Goal: Information Seeking & Learning: Learn about a topic

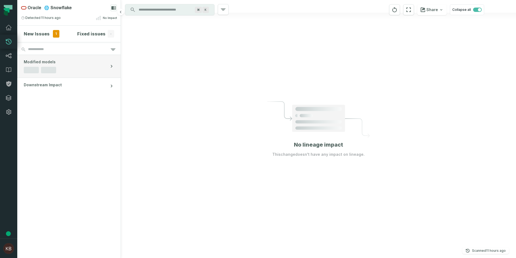
click at [80, 66] on button "Modified models" at bounding box center [68, 66] width 103 height 23
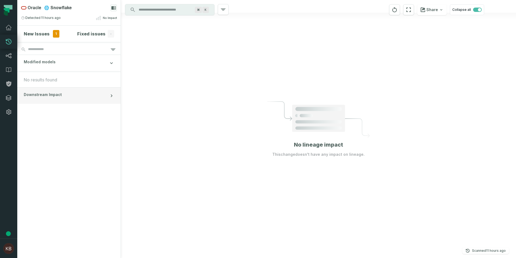
click at [74, 100] on button "Downstream Impact" at bounding box center [68, 96] width 103 height 16
click at [42, 34] on h4 "New Issues" at bounding box center [37, 34] width 26 height 6
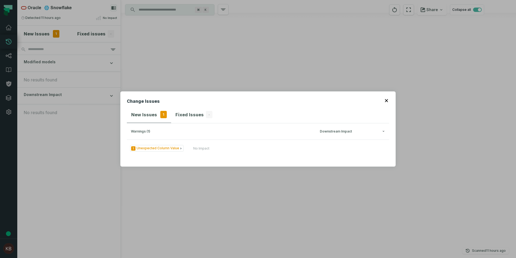
click at [387, 100] on icon "button" at bounding box center [386, 100] width 3 height 3
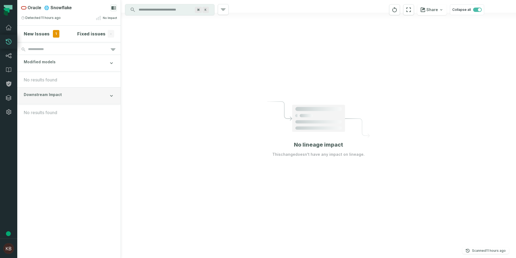
click at [53, 98] on div "Downstream Impact" at bounding box center [43, 96] width 38 height 8
